Goal: Information Seeking & Learning: Find specific page/section

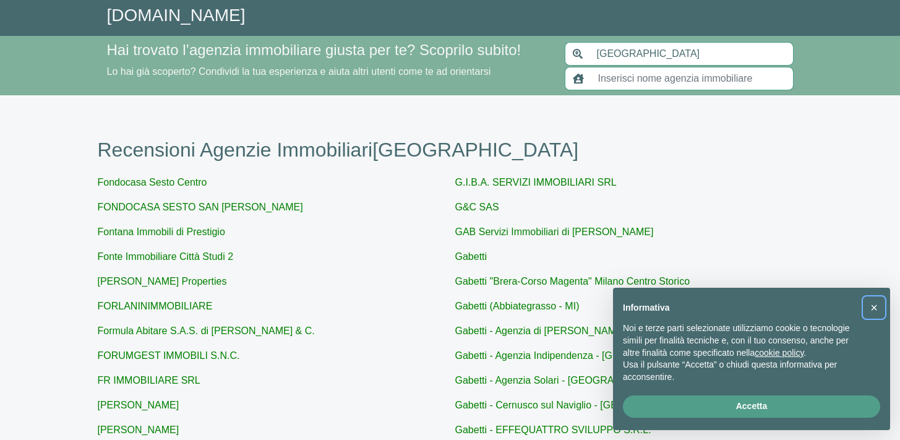
click at [872, 307] on span "×" at bounding box center [873, 308] width 7 height 14
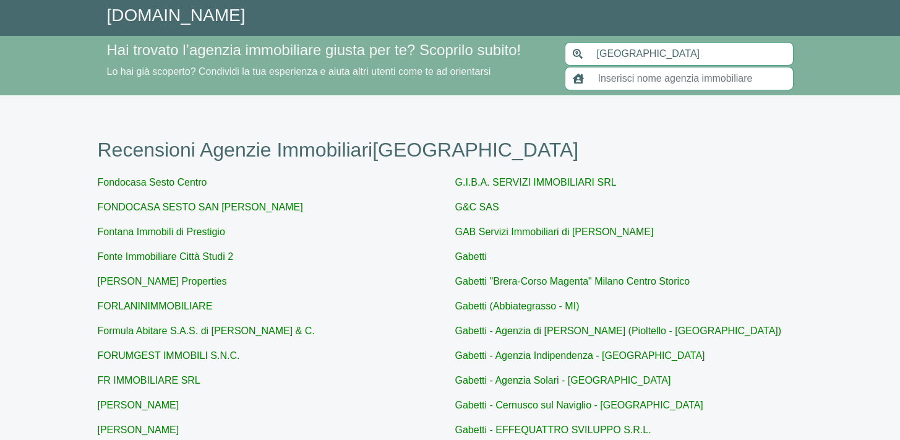
scroll to position [408, 0]
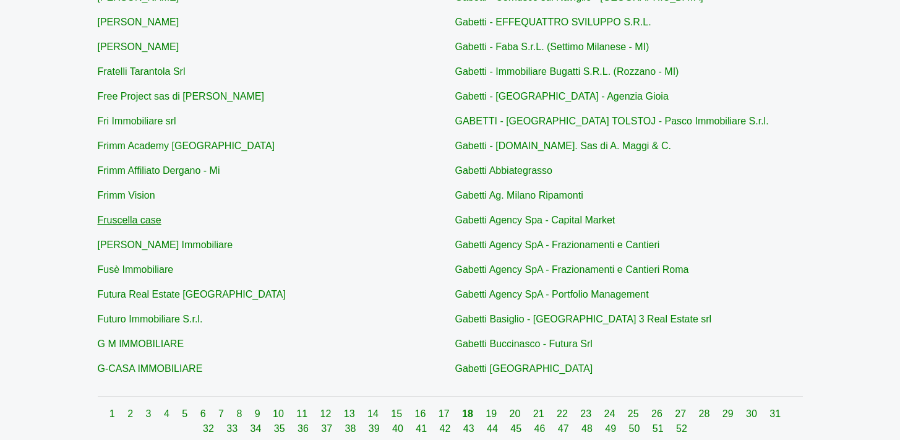
click at [135, 219] on link "Fruscella case" at bounding box center [130, 220] width 64 height 11
type input "Fruscella case"
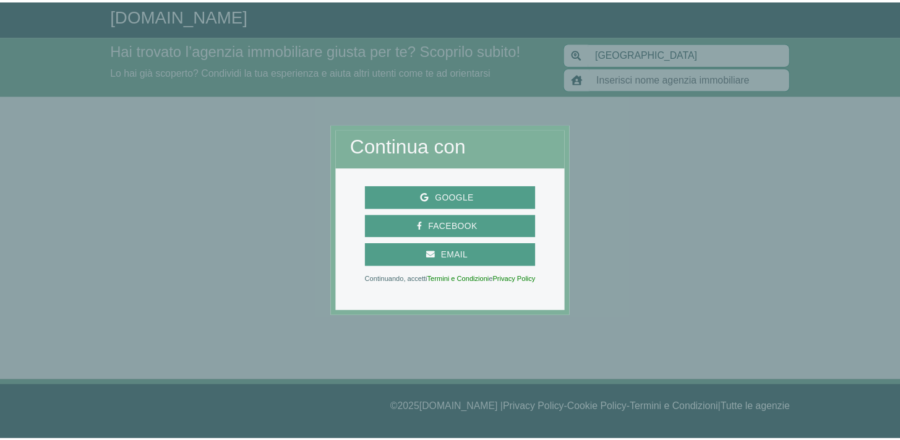
scroll to position [408, 0]
